Goal: Task Accomplishment & Management: Complete application form

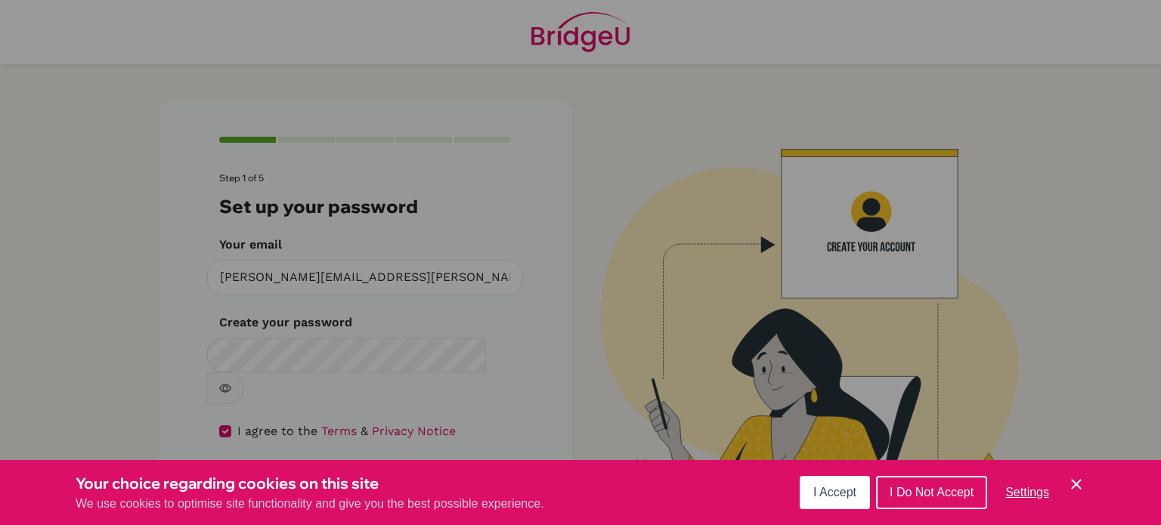
click at [843, 496] on span "I Accept" at bounding box center [834, 492] width 43 height 13
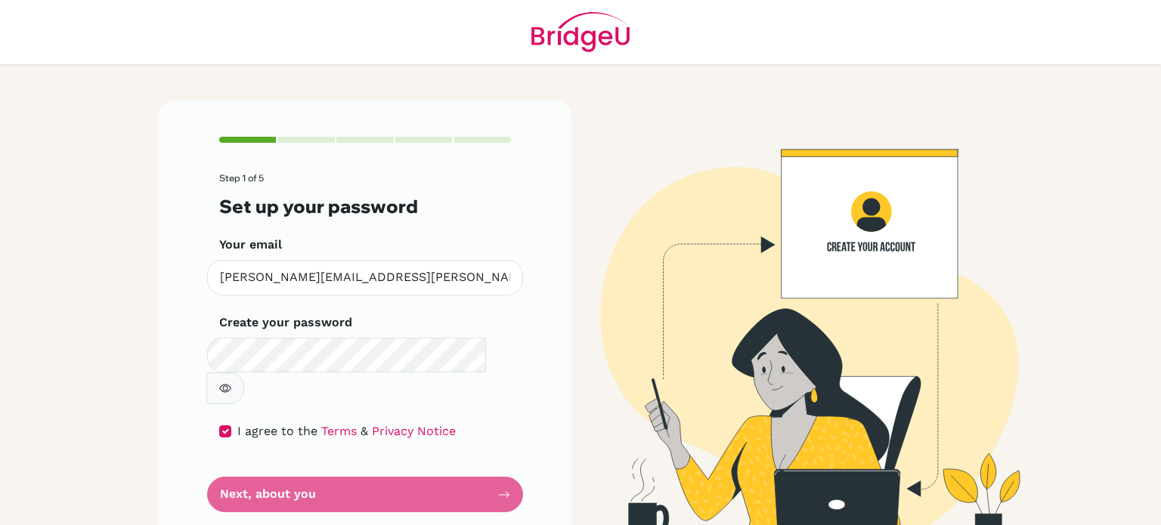
scroll to position [3, 0]
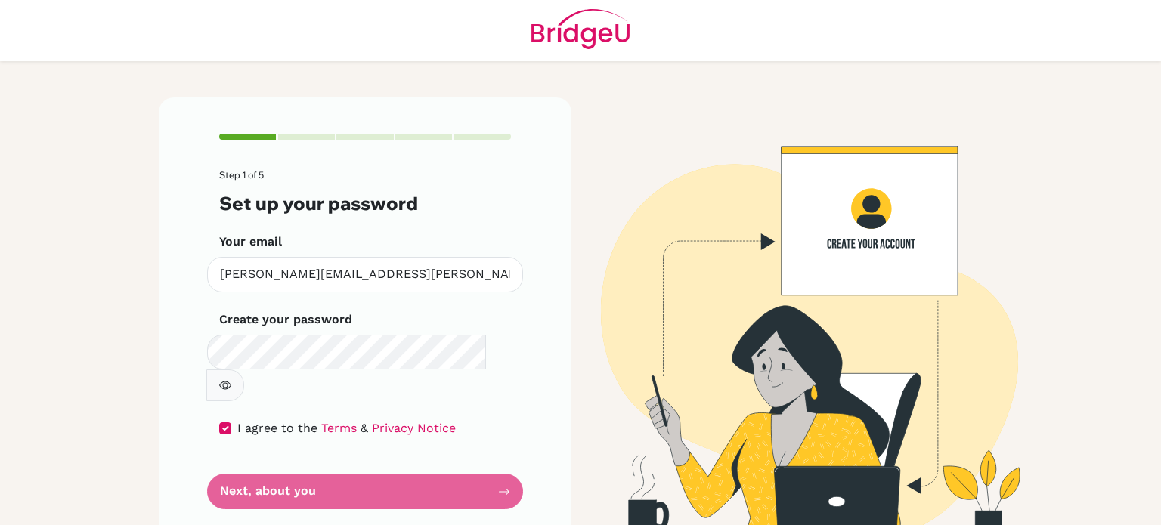
click at [340, 459] on form "Step 1 of 5 Set up your password Your email [PERSON_NAME][EMAIL_ADDRESS][PERSON…" at bounding box center [365, 339] width 292 height 339
click at [340, 459] on form "Step 1 of 5 Set up your password Your email caridad.buethe@lapazschool.org Inva…" at bounding box center [365, 339] width 292 height 339
click at [487, 452] on form "Step 1 of 5 Set up your password Your email caridad.buethe@lapazschool.org Inva…" at bounding box center [365, 339] width 292 height 339
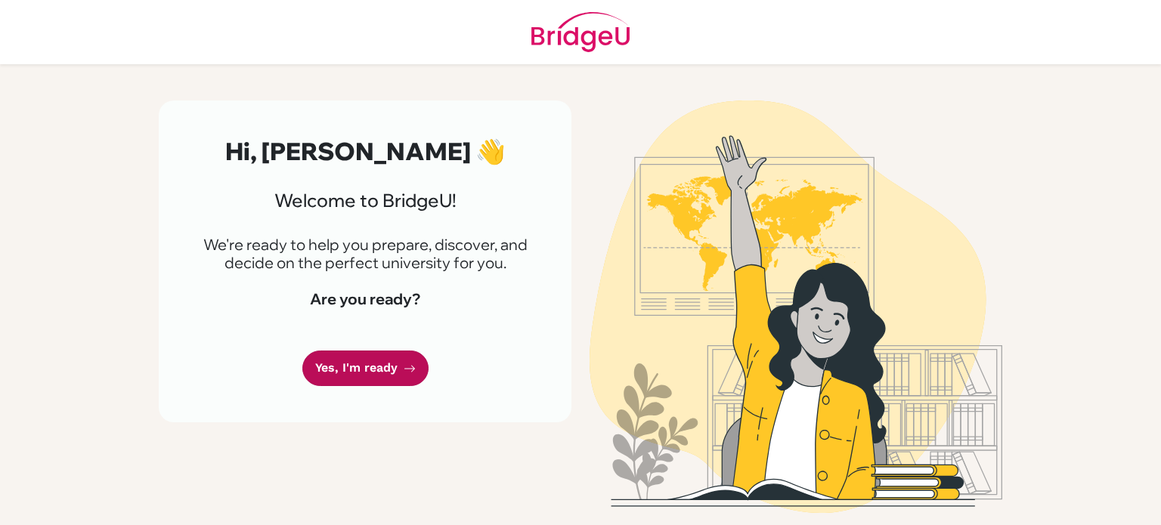
click at [393, 355] on link "Yes, I'm ready" at bounding box center [365, 369] width 126 height 36
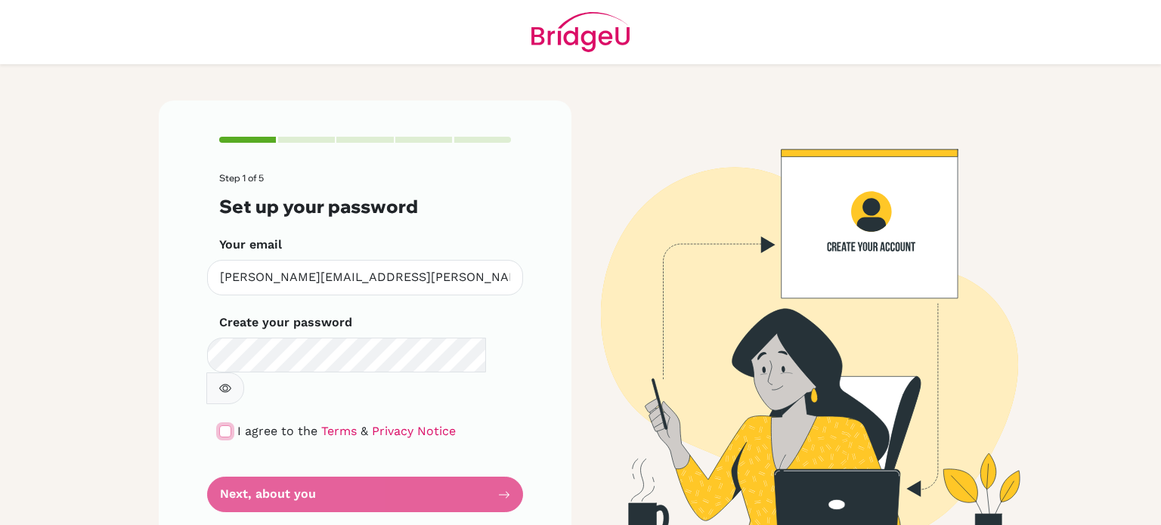
click at [222, 425] on input "checkbox" at bounding box center [225, 431] width 12 height 12
checkbox input "true"
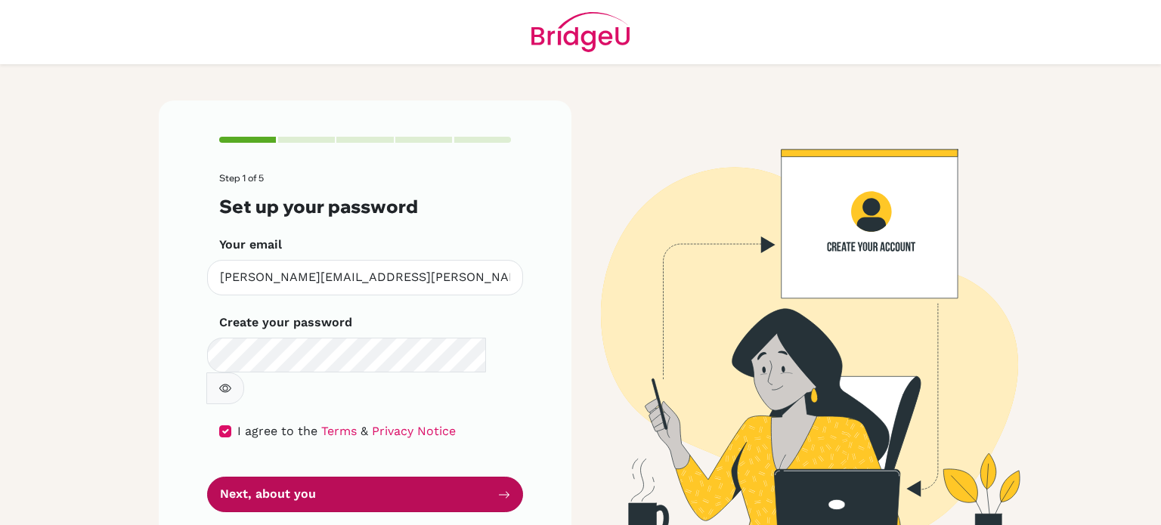
click at [445, 477] on button "Next, about you" at bounding box center [365, 495] width 316 height 36
